Goal: Transaction & Acquisition: Purchase product/service

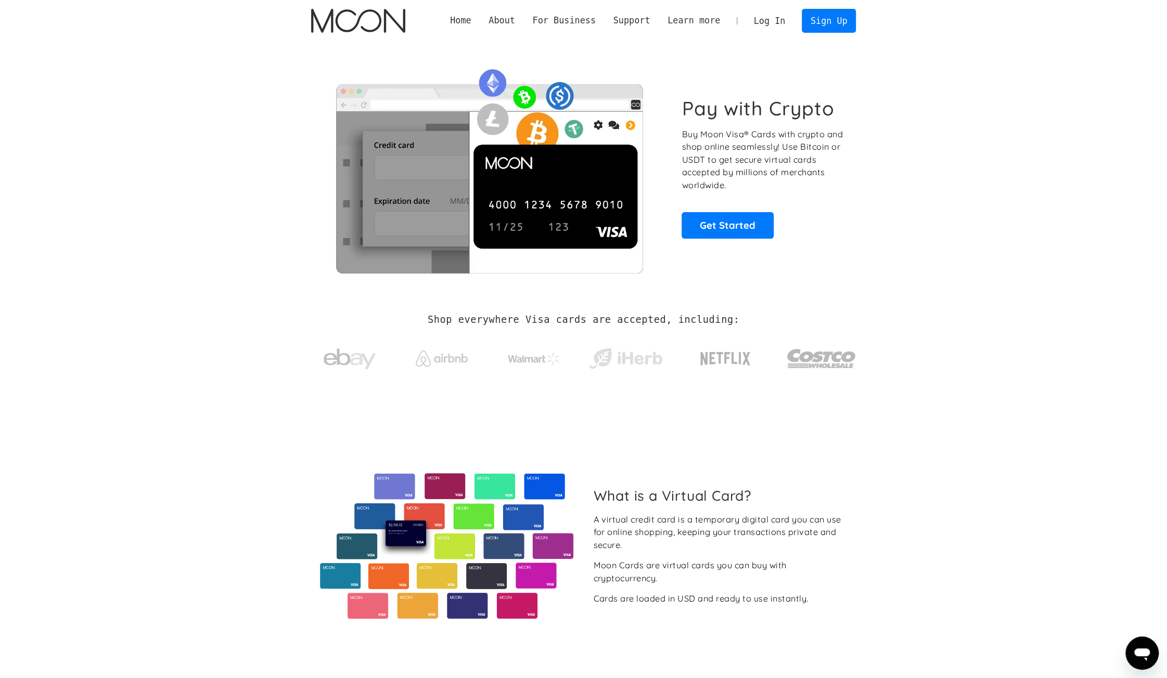
drag, startPoint x: 778, startPoint y: 22, endPoint x: 733, endPoint y: 25, distance: 44.4
click at [778, 22] on link "Log In" at bounding box center [769, 20] width 49 height 23
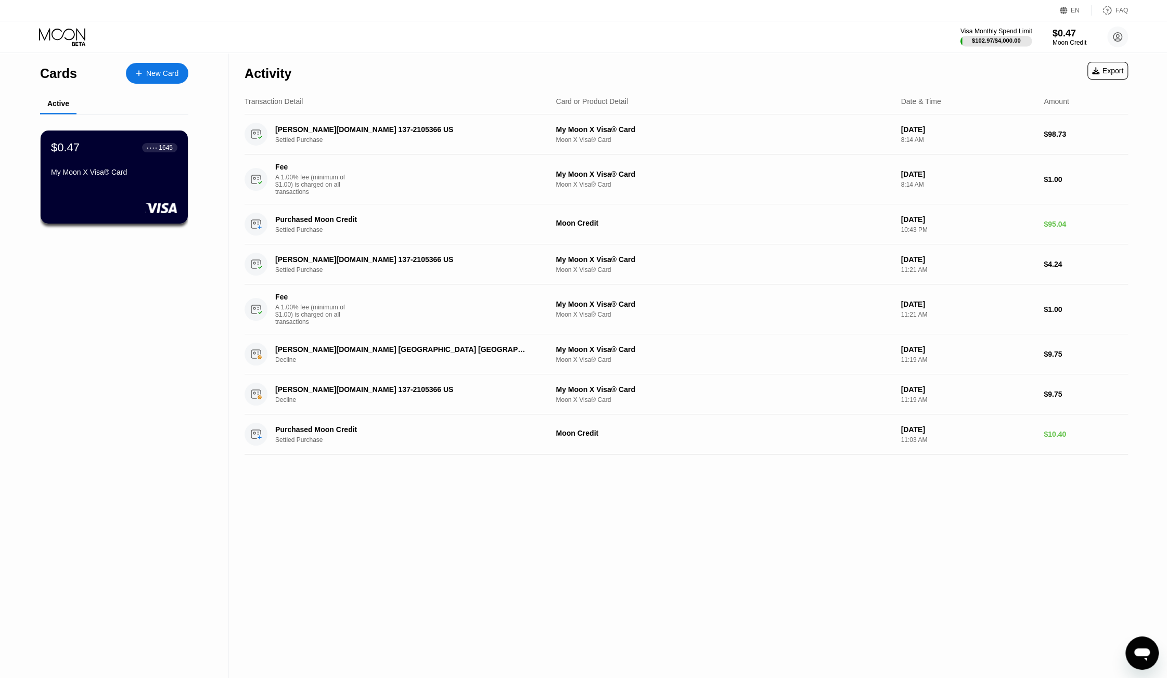
click at [1022, 33] on div "Visa Monthly Spend Limit" at bounding box center [996, 31] width 72 height 7
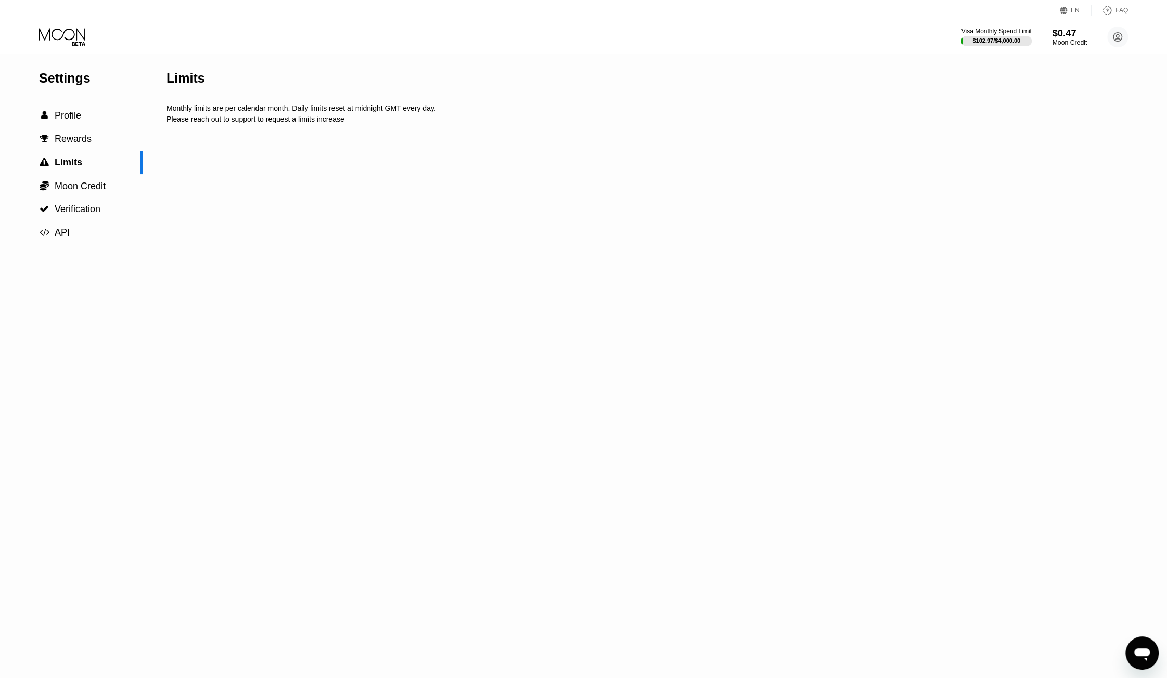
drag, startPoint x: 1060, startPoint y: 33, endPoint x: 1046, endPoint y: 36, distance: 15.0
click at [1060, 32] on div "$0.47" at bounding box center [1069, 33] width 35 height 11
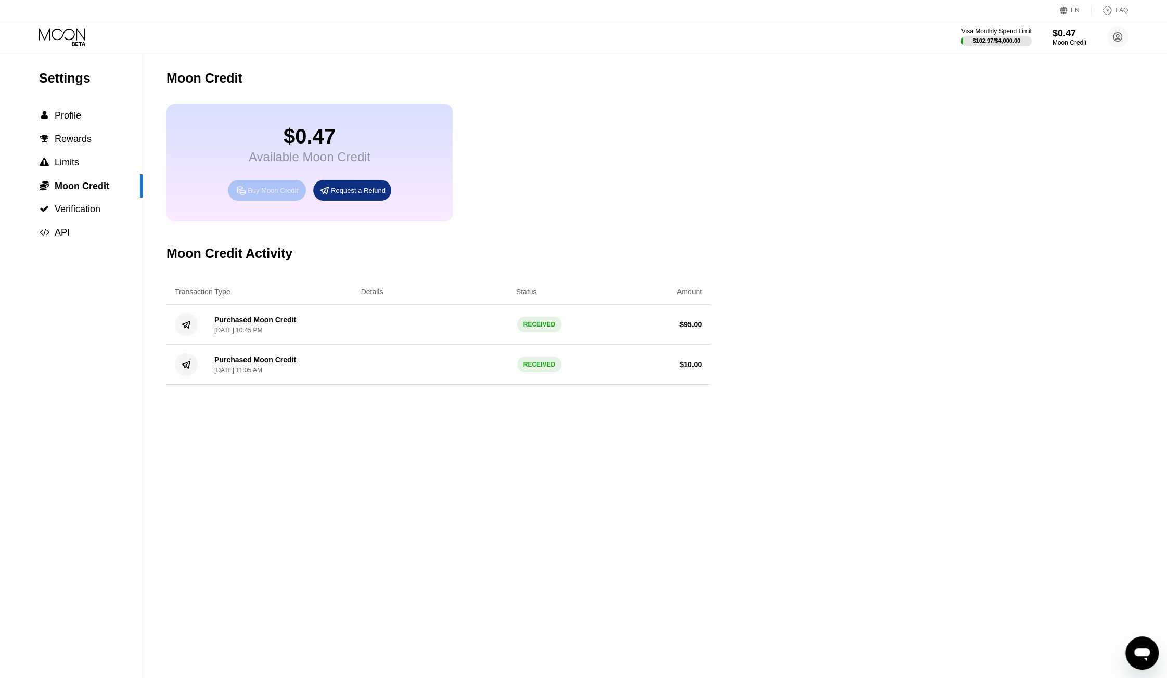
click at [283, 194] on div "Buy Moon Credit" at bounding box center [273, 190] width 50 height 9
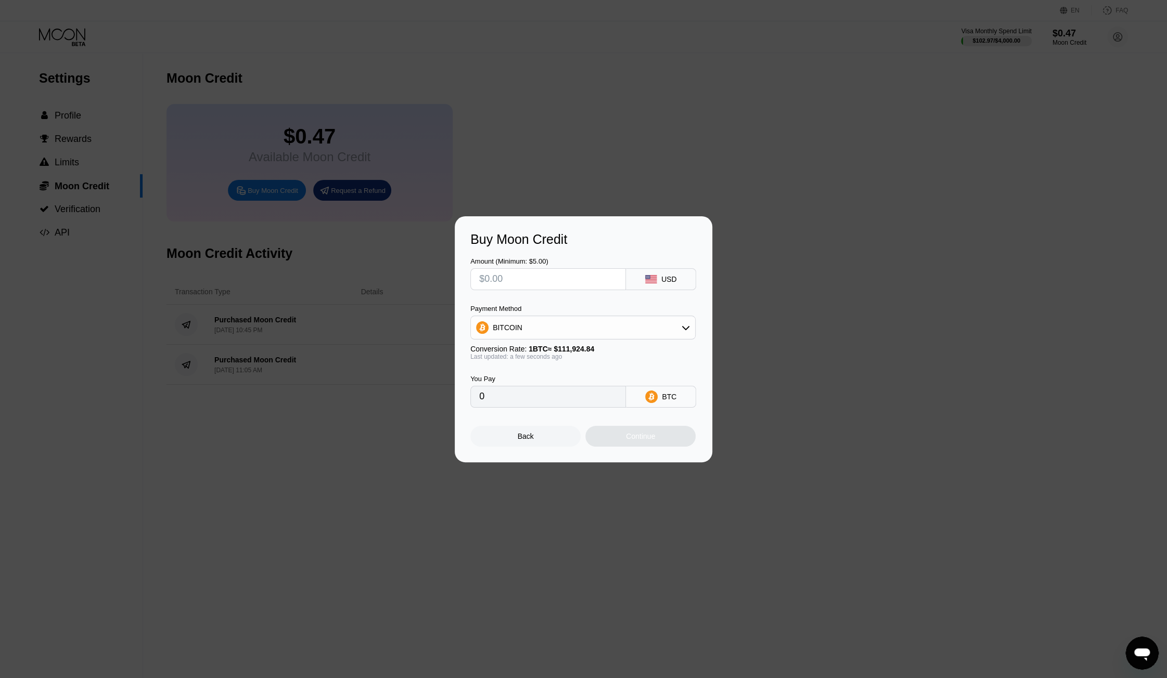
click at [558, 277] on input "text" at bounding box center [548, 279] width 138 height 21
type input "$4"
type input "0.00003574"
type input "$45"
type input "0.00040206"
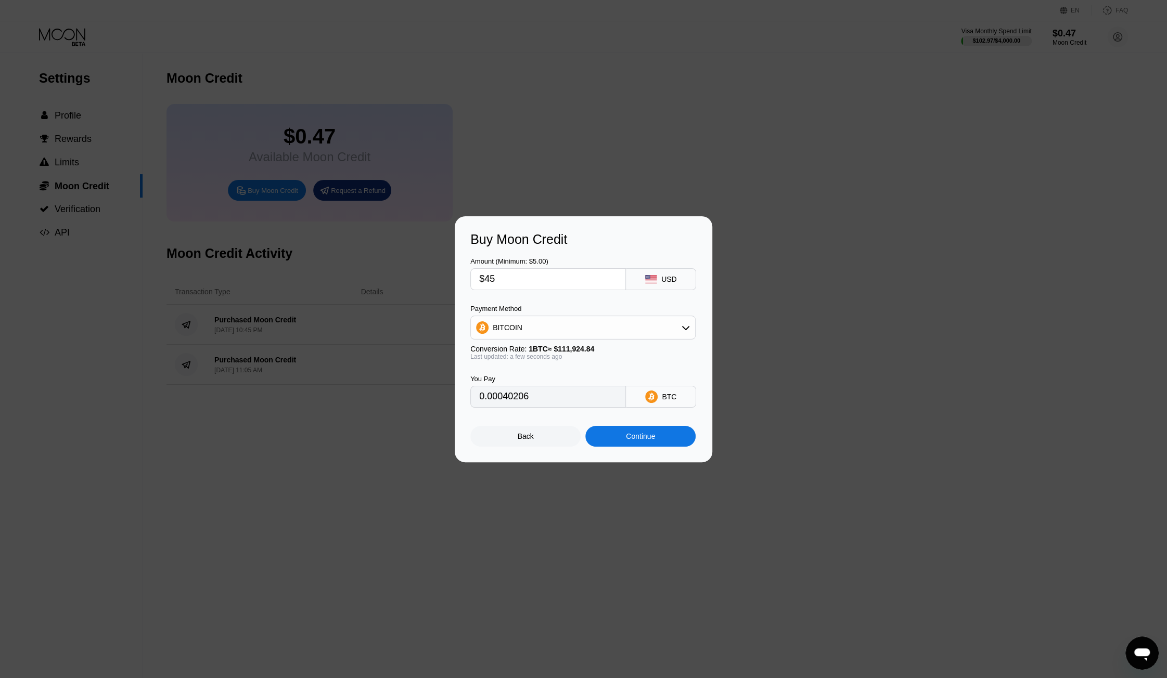
type input "$4"
type input "0.00003574"
type input "0"
type input "$4"
type input "0.00003574"
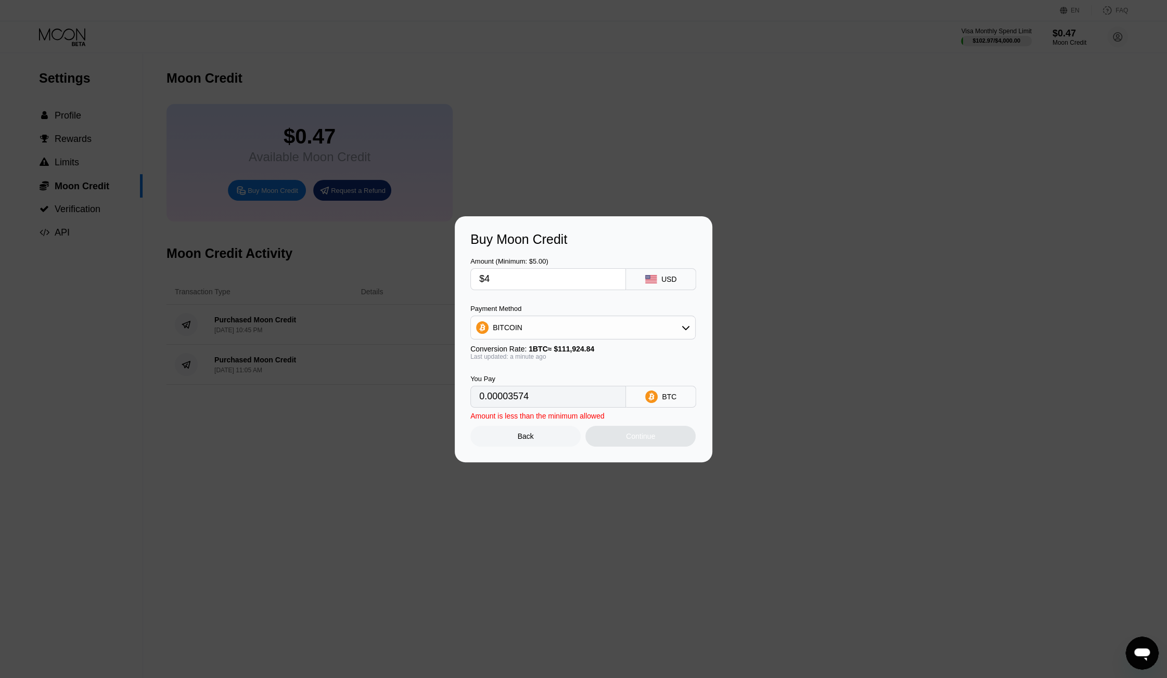
type input "$43"
type input "0.00038419"
type input "$4"
type input "0.00003574"
type input "$42"
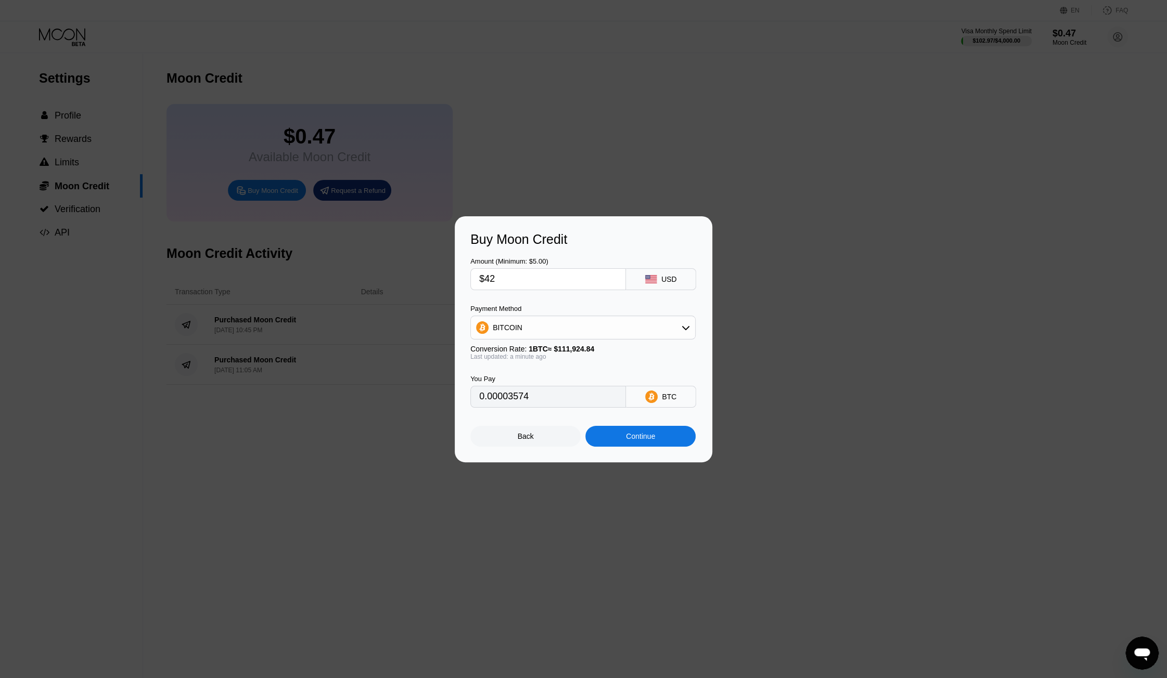
type input "0.00037526"
type input "$42"
click at [559, 327] on div "BITCOIN" at bounding box center [583, 327] width 224 height 21
click at [536, 380] on span "USDT on TRON" at bounding box center [521, 379] width 53 height 8
type input "42.42"
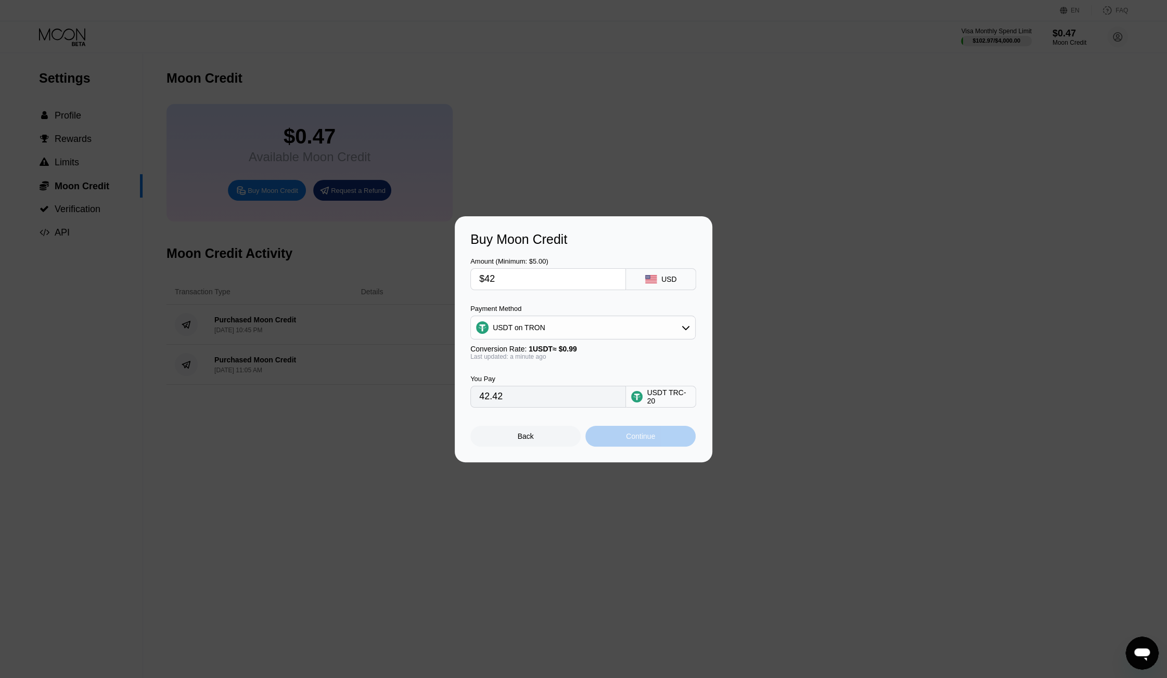
click at [636, 441] on div "Continue" at bounding box center [640, 436] width 29 height 8
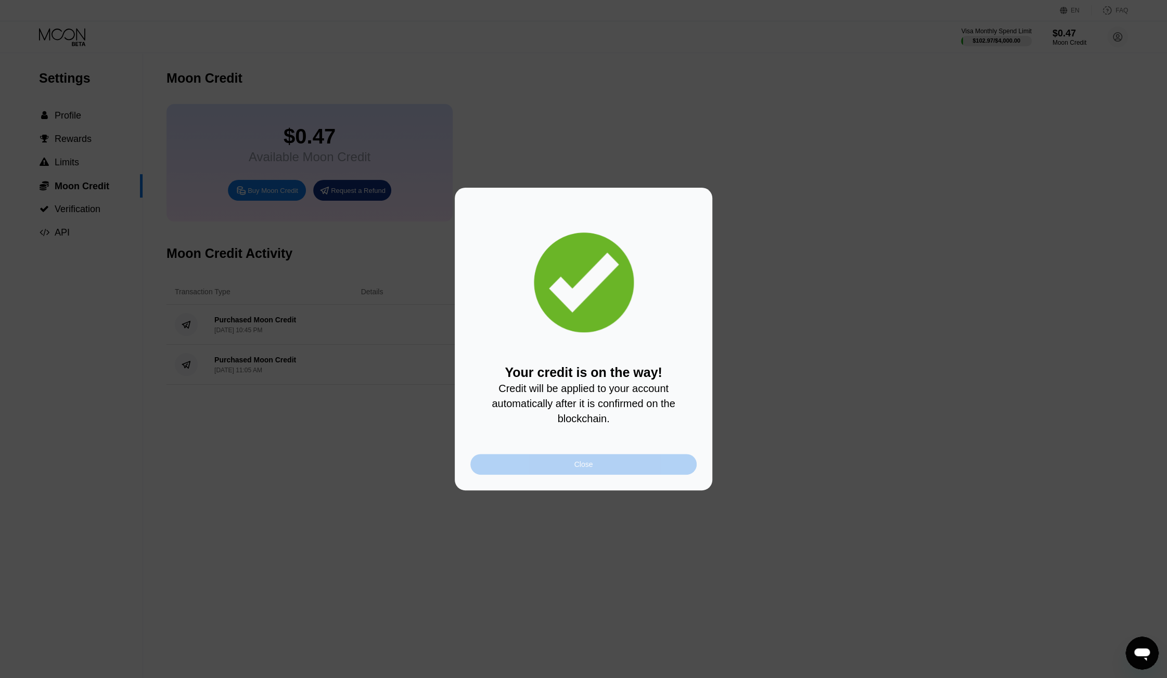
click at [587, 468] on div "Close" at bounding box center [583, 464] width 19 height 8
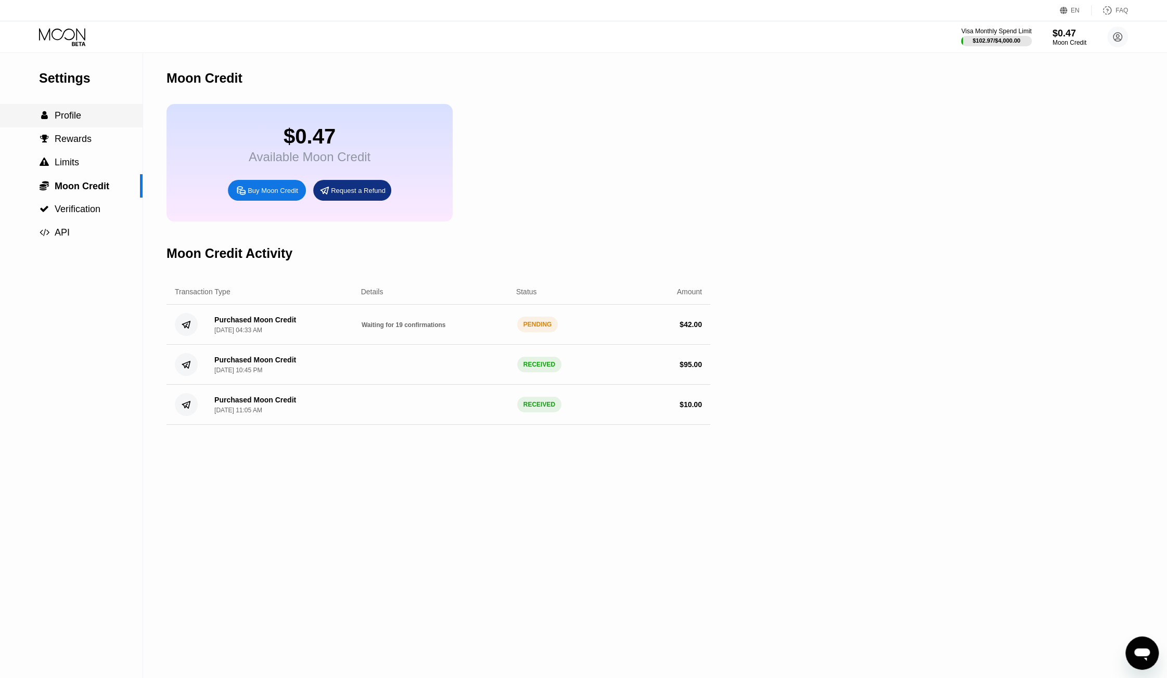
click at [80, 119] on span "Profile" at bounding box center [68, 115] width 27 height 10
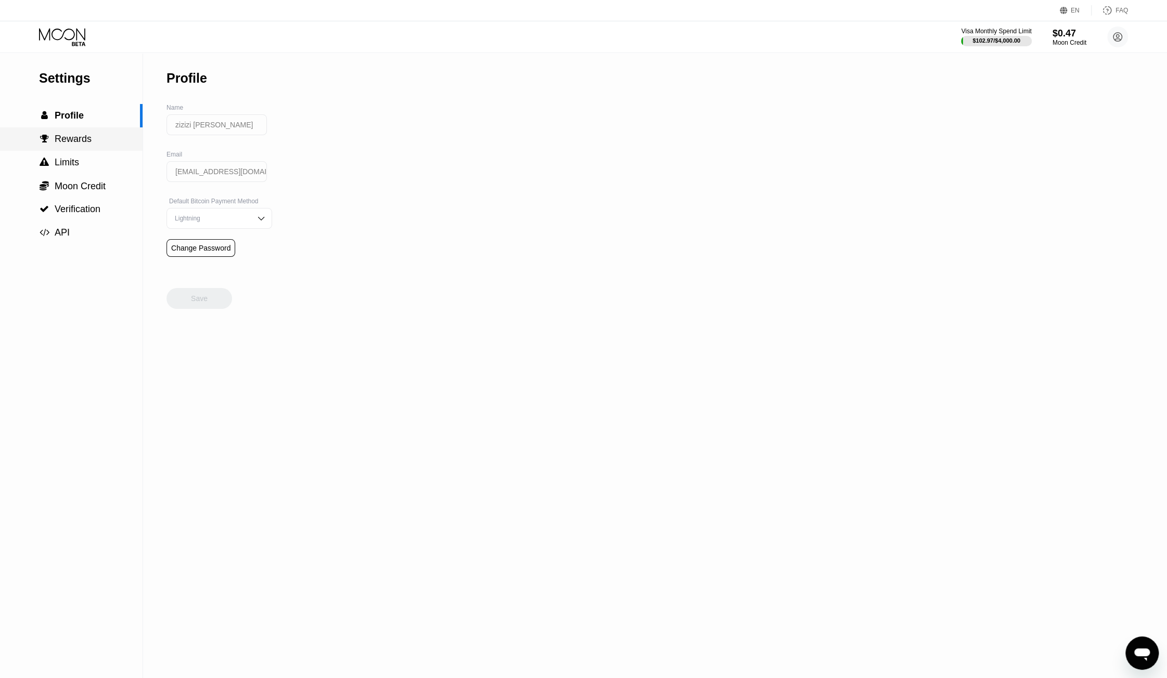
click at [81, 136] on span "Rewards" at bounding box center [73, 139] width 37 height 10
click at [58, 186] on span "Moon Credit" at bounding box center [80, 186] width 51 height 10
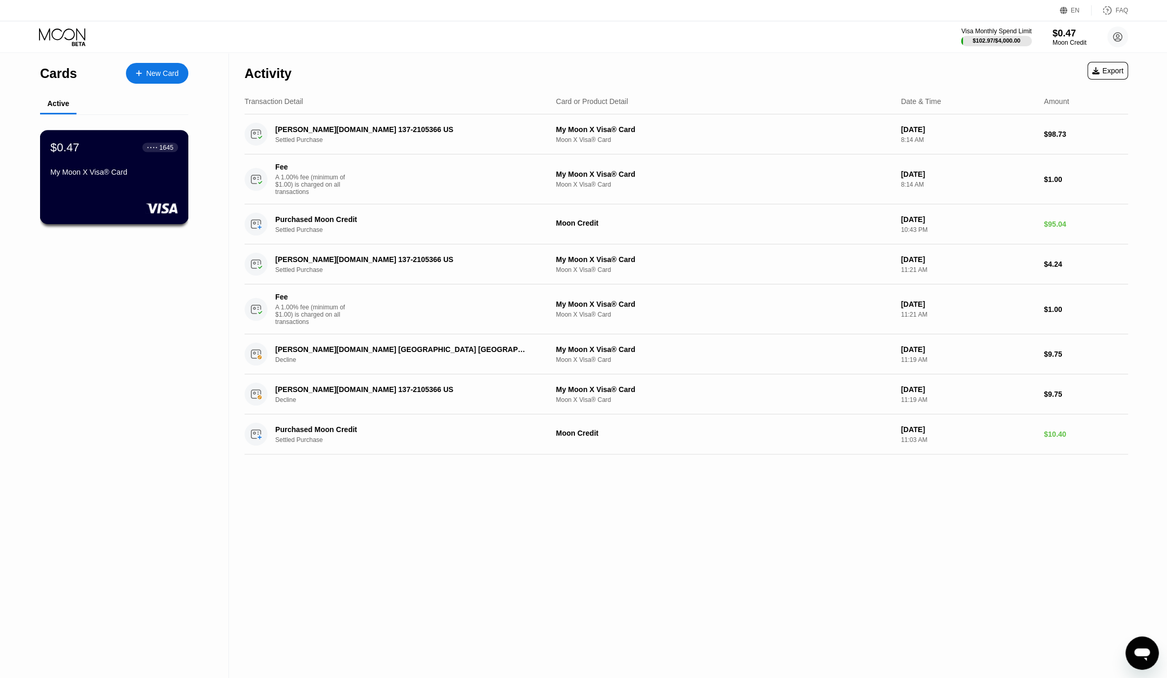
click at [163, 151] on div "1645" at bounding box center [166, 147] width 14 height 7
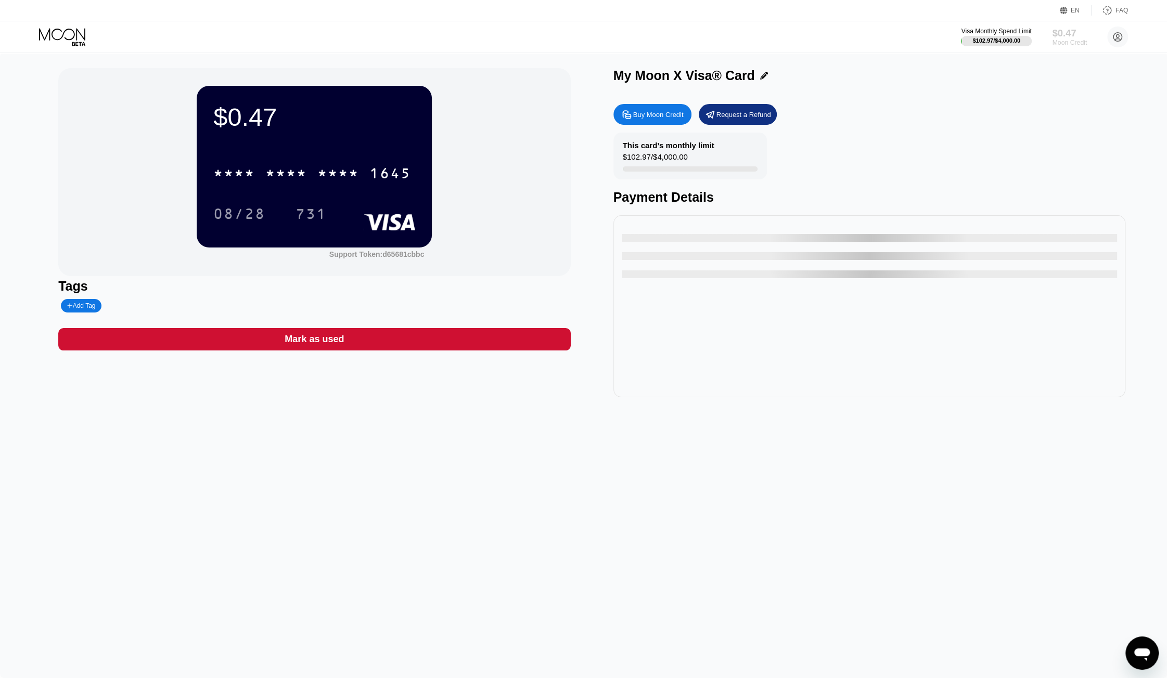
click at [1066, 37] on div "$0.47" at bounding box center [1069, 33] width 35 height 11
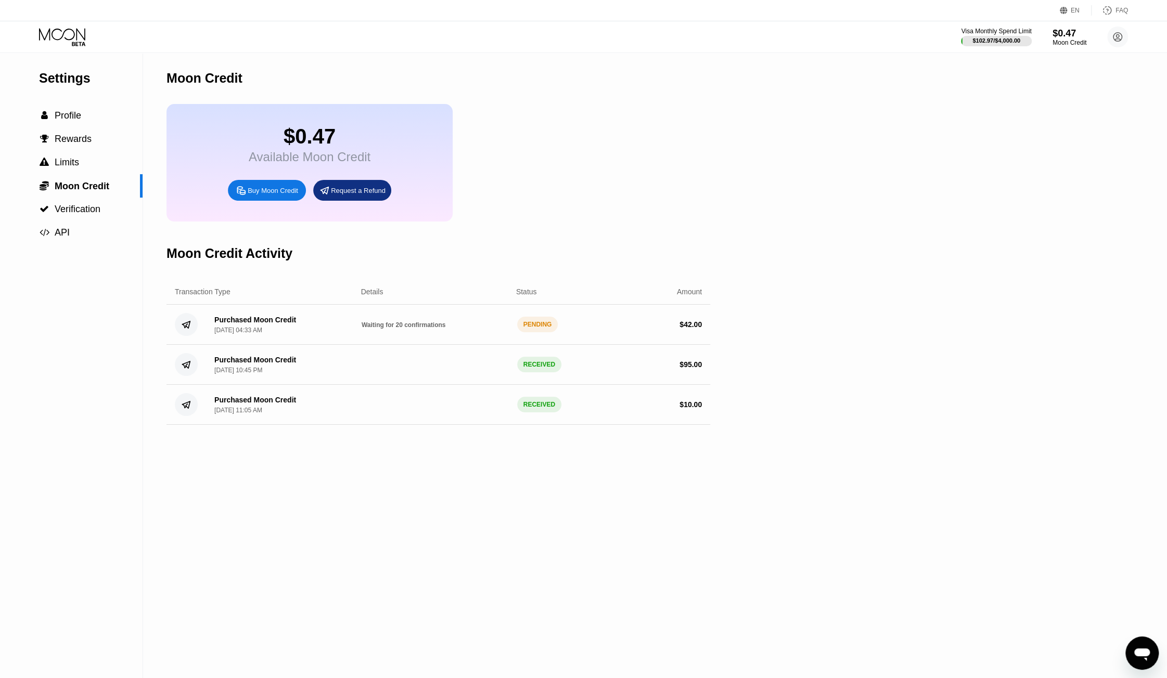
click at [1067, 37] on div "$0.47" at bounding box center [1069, 33] width 34 height 11
drag, startPoint x: 413, startPoint y: 330, endPoint x: 343, endPoint y: 337, distance: 70.0
click at [412, 330] on div "Purchased Moon Credit Sep 23, 2025, 04:33 AM Waiting for 20 confirmations PENDI…" at bounding box center [438, 325] width 544 height 40
click at [260, 334] on div "Purchased Moon Credit Sep 23, 2025, 04:33 AM" at bounding box center [255, 325] width 82 height 18
click at [267, 324] on div "Purchased Moon Credit" at bounding box center [255, 320] width 82 height 8
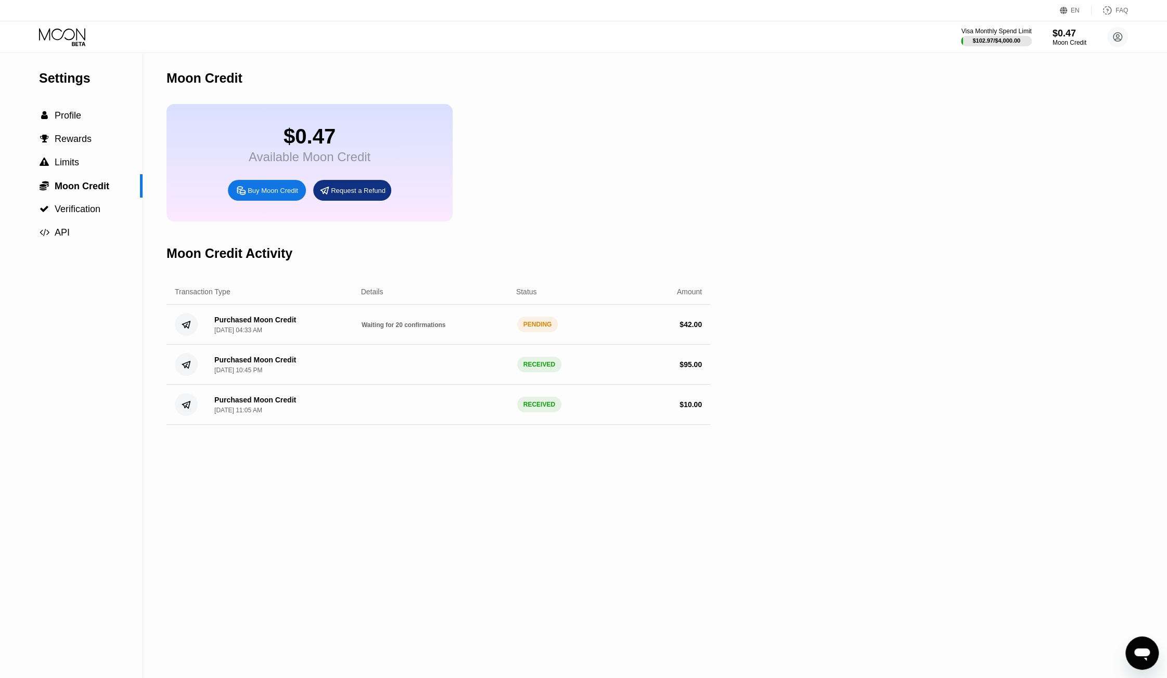
click at [389, 329] on span "Waiting for 20 confirmations" at bounding box center [404, 324] width 84 height 7
click at [528, 372] on div "RECEIVED" at bounding box center [539, 365] width 44 height 16
click at [533, 372] on div "RECEIVED" at bounding box center [539, 365] width 44 height 16
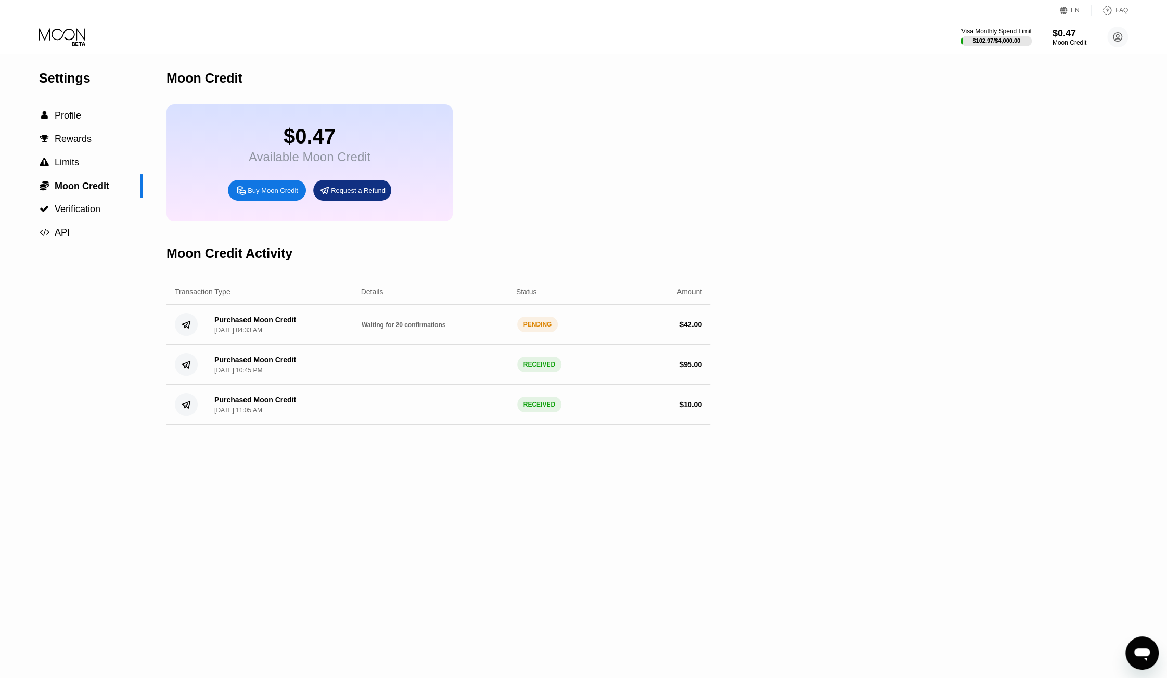
click at [380, 329] on span "Waiting for 20 confirmations" at bounding box center [404, 324] width 84 height 7
click at [537, 332] on div "PENDING" at bounding box center [537, 325] width 41 height 16
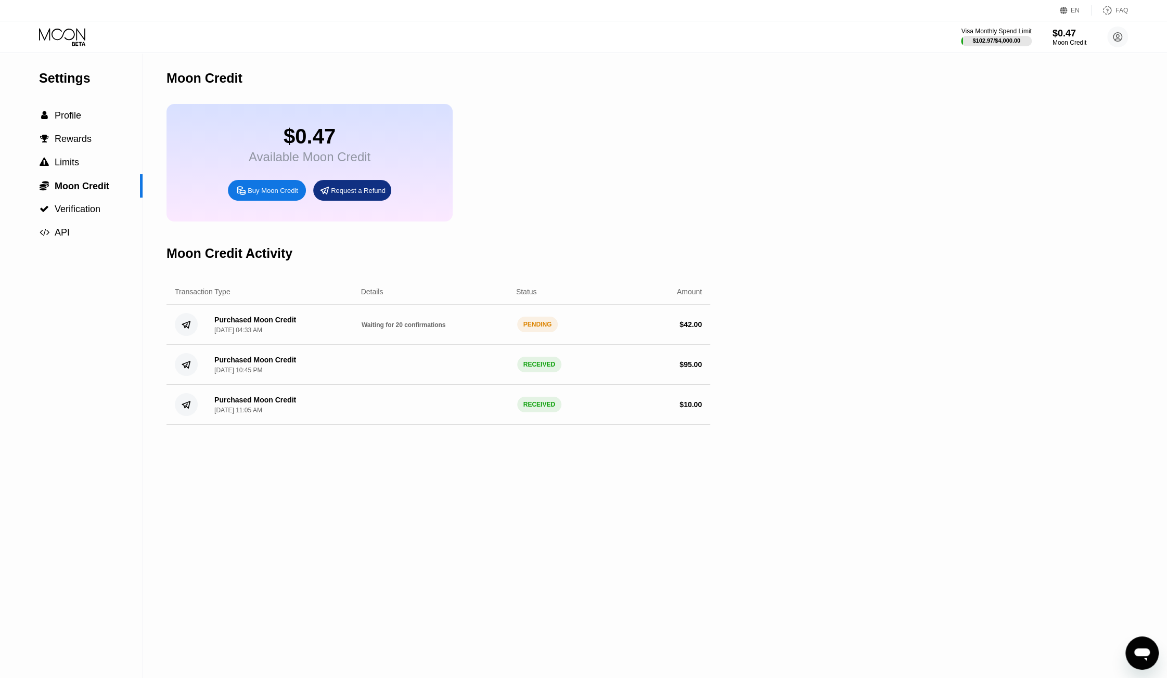
click at [531, 332] on div "PENDING" at bounding box center [537, 325] width 41 height 16
drag, startPoint x: 415, startPoint y: 335, endPoint x: 443, endPoint y: 335, distance: 28.6
click at [443, 335] on div "Purchased Moon Credit [DATE] 04:33 AM Waiting for 20 confirmations PENDING $ 42…" at bounding box center [438, 325] width 544 height 40
drag, startPoint x: 259, startPoint y: 328, endPoint x: 485, endPoint y: 326, distance: 225.8
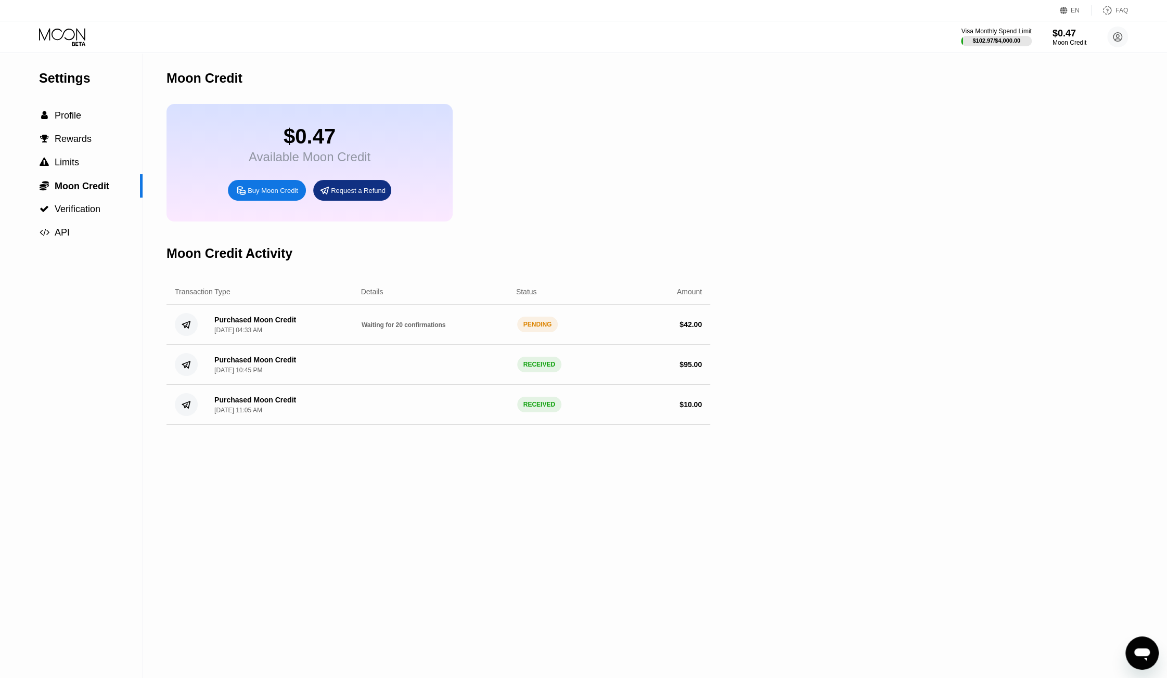
click at [485, 326] on div "Purchased Moon Credit [DATE] 04:33 AM Waiting for 20 confirmations PENDING $ 42…" at bounding box center [438, 325] width 544 height 40
click at [77, 116] on span "Profile" at bounding box center [68, 115] width 27 height 10
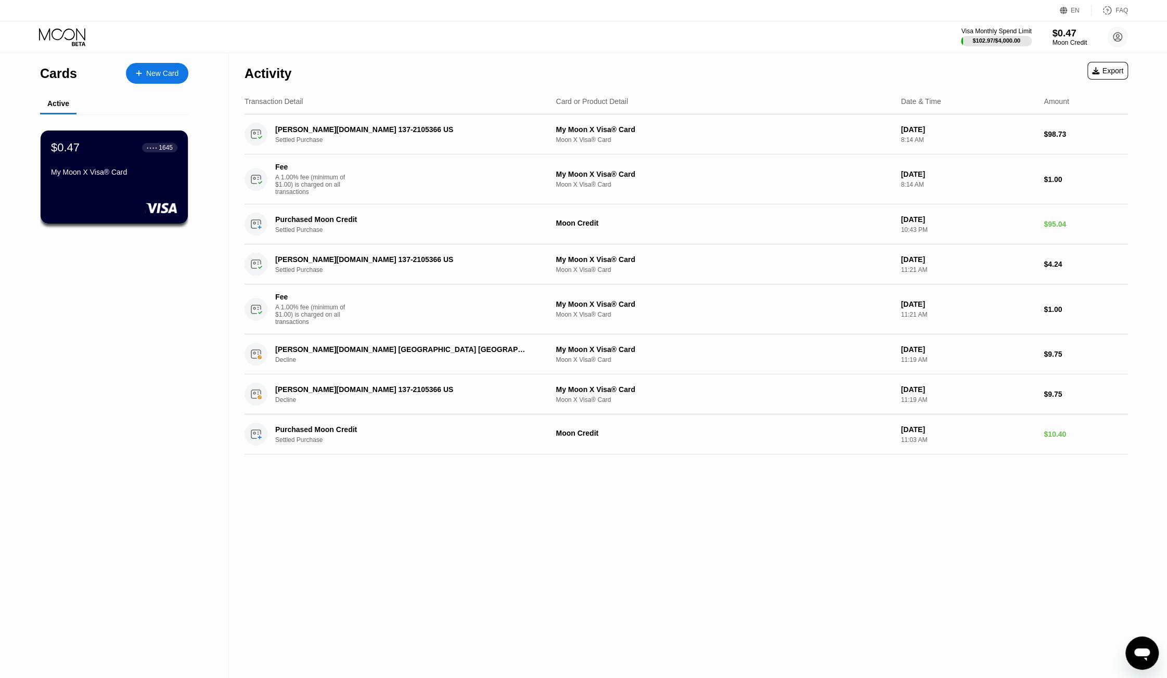
click at [1059, 31] on div "$0.47" at bounding box center [1069, 33] width 35 height 11
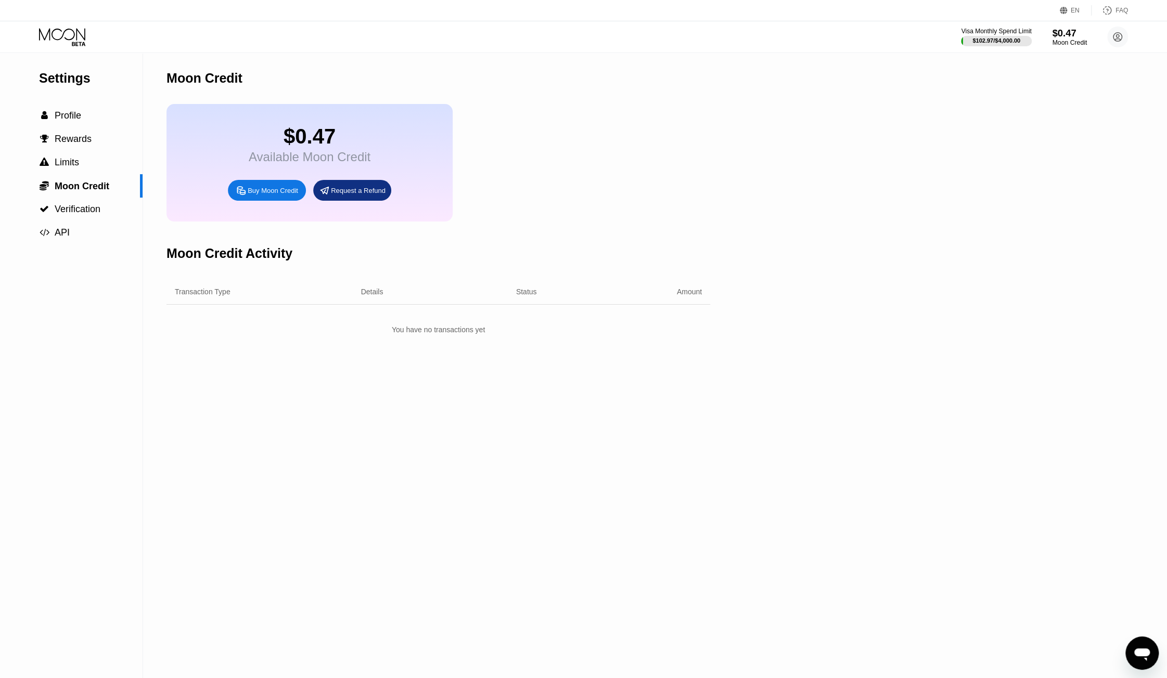
click at [1059, 31] on div "$0.47" at bounding box center [1069, 33] width 35 height 11
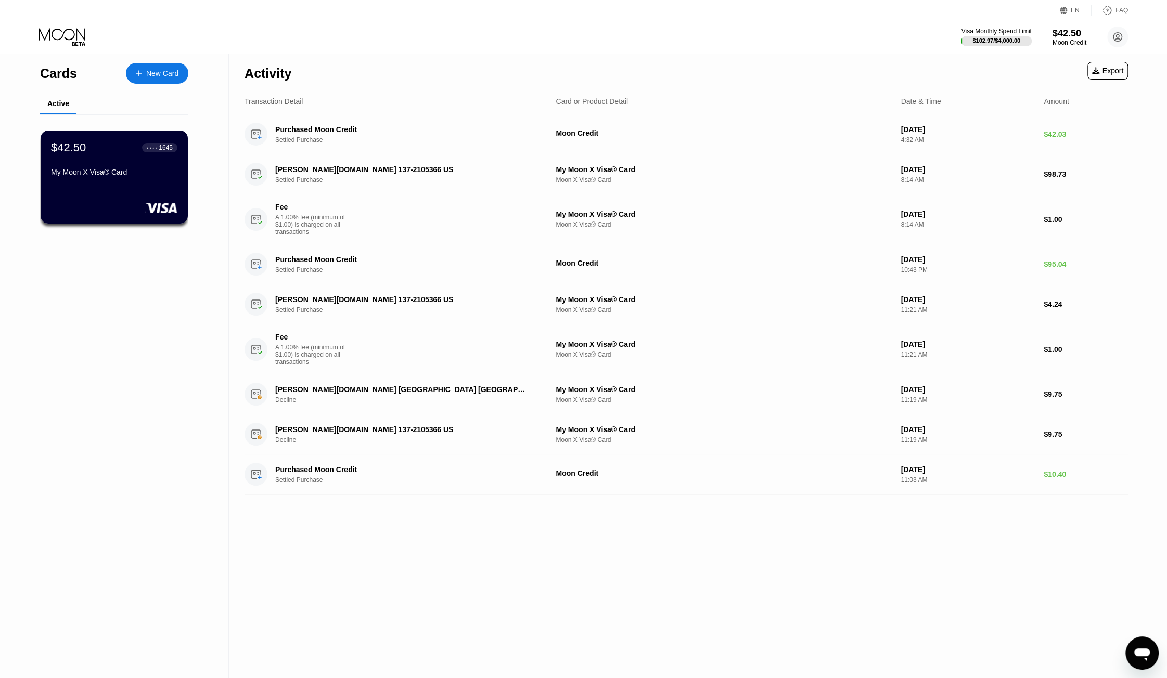
click at [147, 264] on div "Cards New Card Active $42.50 ● ● ● ● 1645 My Moon X Visa® Card" at bounding box center [114, 366] width 229 height 626
click at [137, 169] on div "$42.50 ● ● ● ● 1645 My Moon X Visa® Card" at bounding box center [113, 160] width 127 height 40
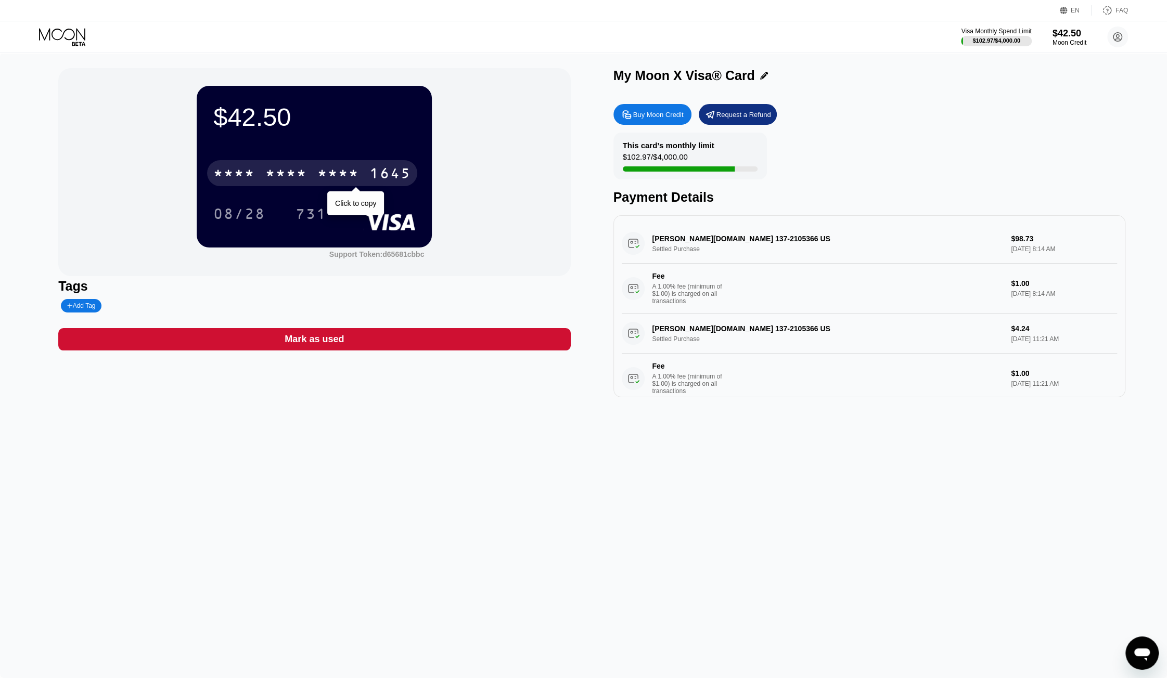
click at [307, 172] on div "* * * *" at bounding box center [286, 174] width 42 height 17
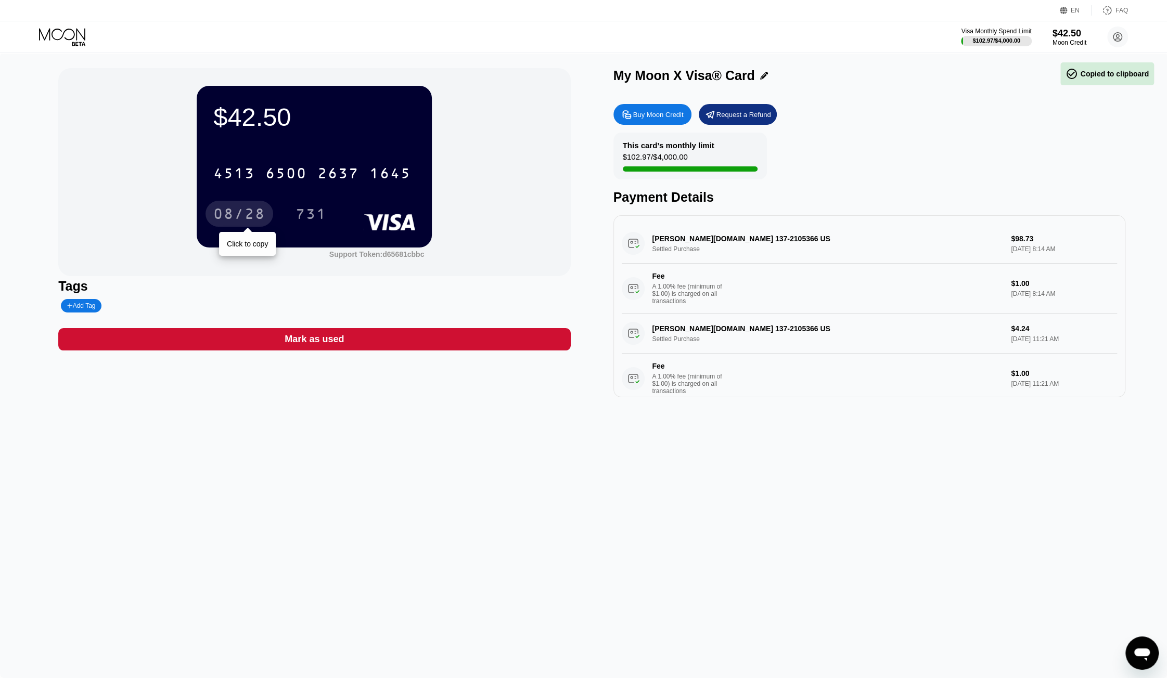
click at [237, 209] on div "08/28" at bounding box center [239, 215] width 52 height 17
click at [313, 209] on div "731" at bounding box center [310, 215] width 31 height 17
